Goal: Register for event/course

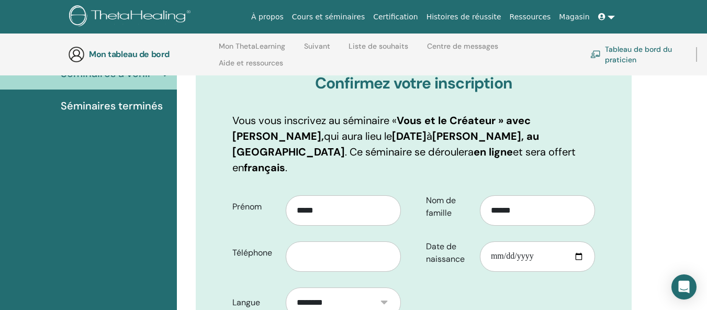
scroll to position [147, 0]
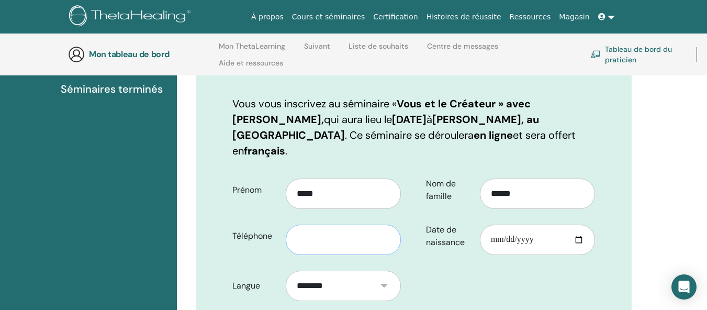
click at [346, 225] on input "text" at bounding box center [343, 240] width 115 height 30
type input "**********"
click at [513, 225] on input "Date de naissance" at bounding box center [537, 240] width 115 height 30
click at [556, 225] on input "Date de naissance" at bounding box center [537, 240] width 115 height 30
click at [543, 227] on input "Date de naissance" at bounding box center [537, 240] width 115 height 30
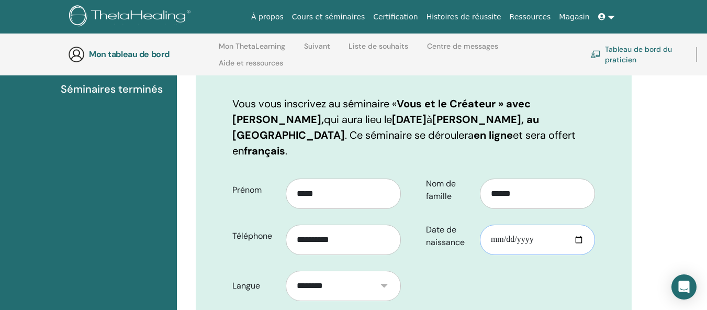
drag, startPoint x: 538, startPoint y: 224, endPoint x: 465, endPoint y: 237, distance: 73.8
click at [465, 237] on div "Date de naissance" at bounding box center [510, 236] width 185 height 38
click at [491, 225] on input "Date de naissance" at bounding box center [537, 240] width 115 height 30
type input "**********"
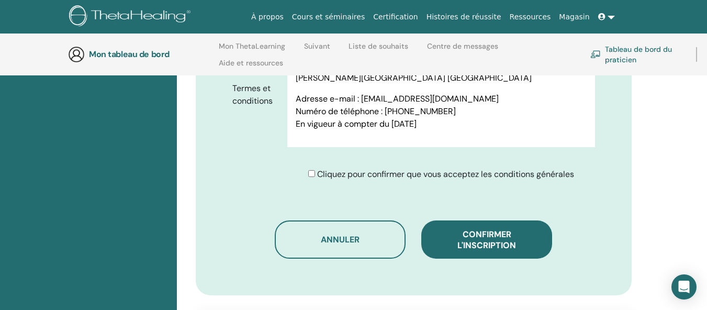
scroll to position [565, 0]
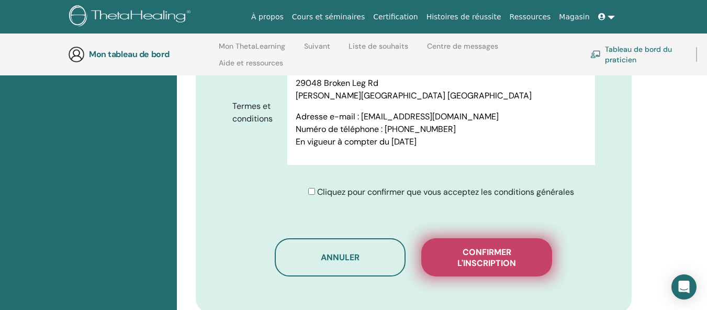
click at [508, 248] on font "Confirmer l'inscription" at bounding box center [486, 258] width 59 height 22
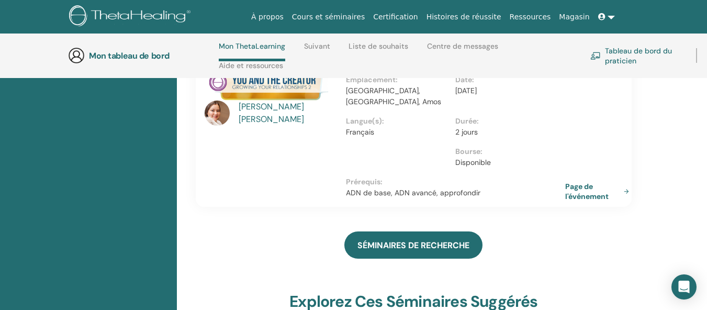
scroll to position [202, 0]
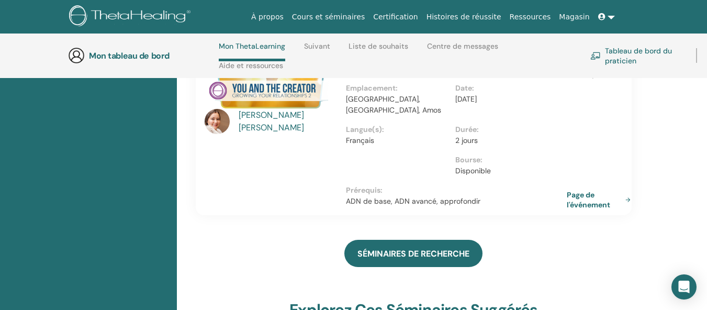
click at [581, 198] on font "Page de l'événement" at bounding box center [588, 199] width 43 height 19
